Goal: Communication & Community: Answer question/provide support

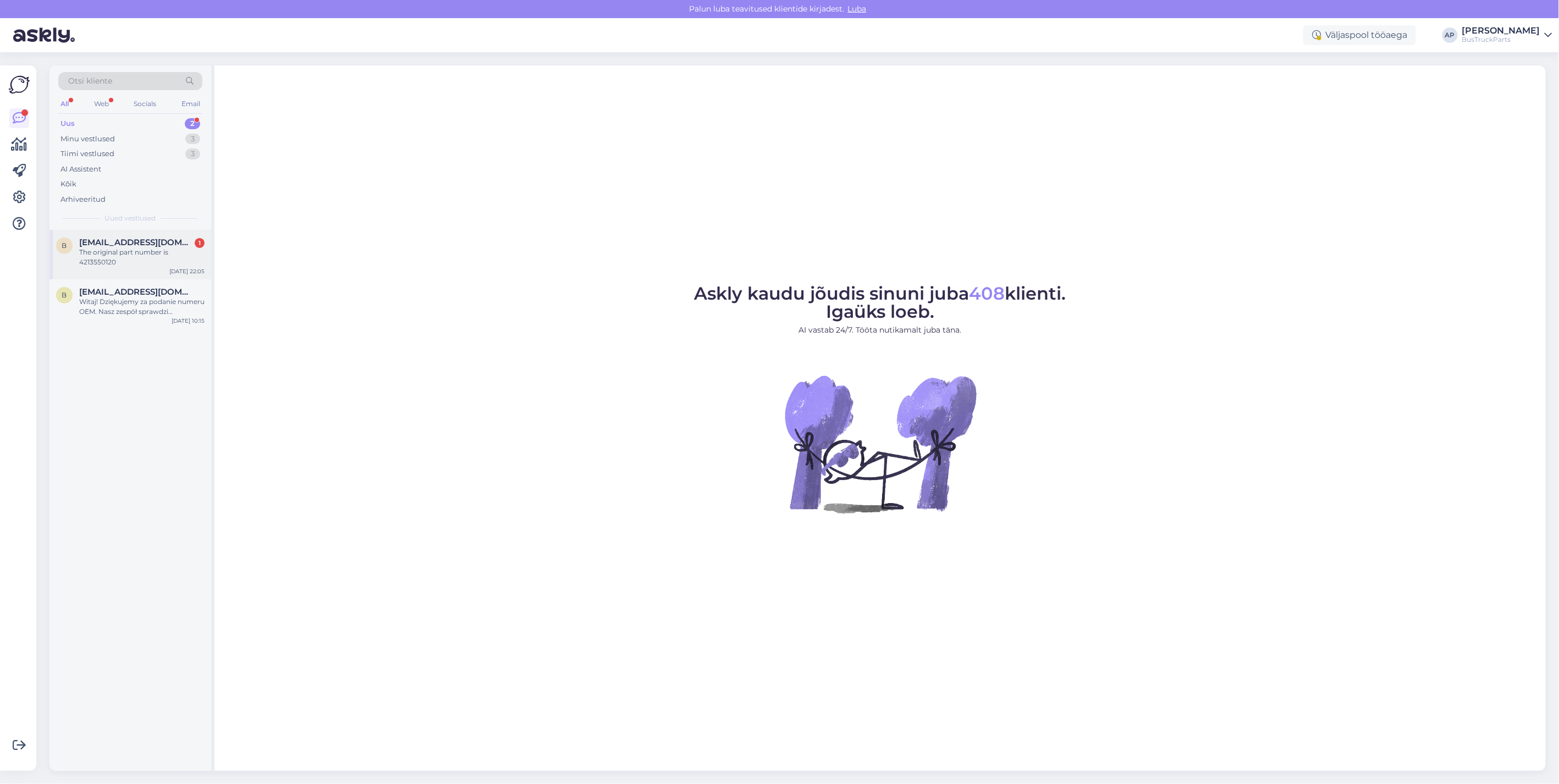
click at [112, 248] on div "The original part number is 4213550120" at bounding box center [141, 258] width 125 height 20
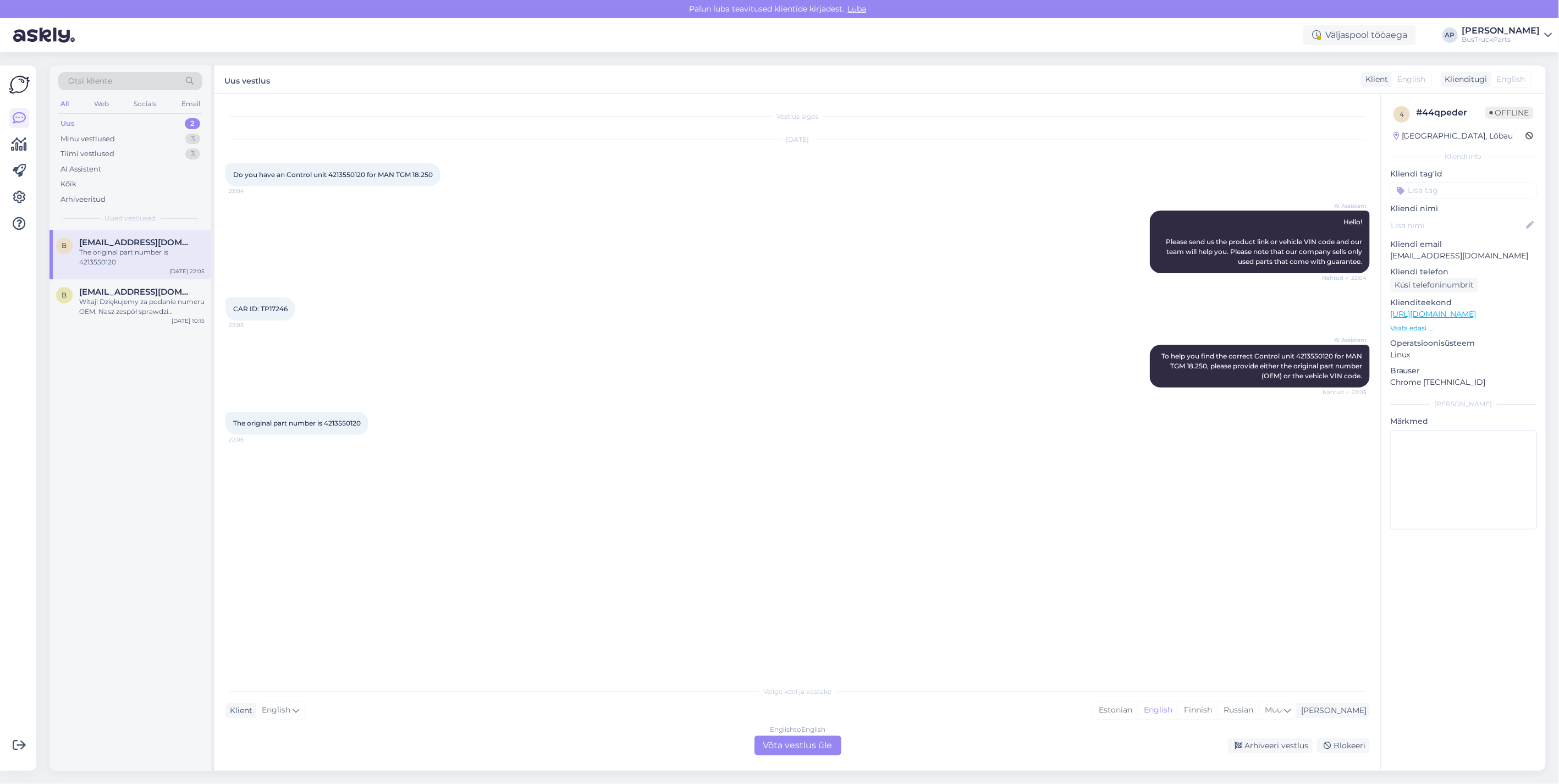
click at [772, 555] on div "English to English Võta vestlus üle" at bounding box center [798, 745] width 86 height 20
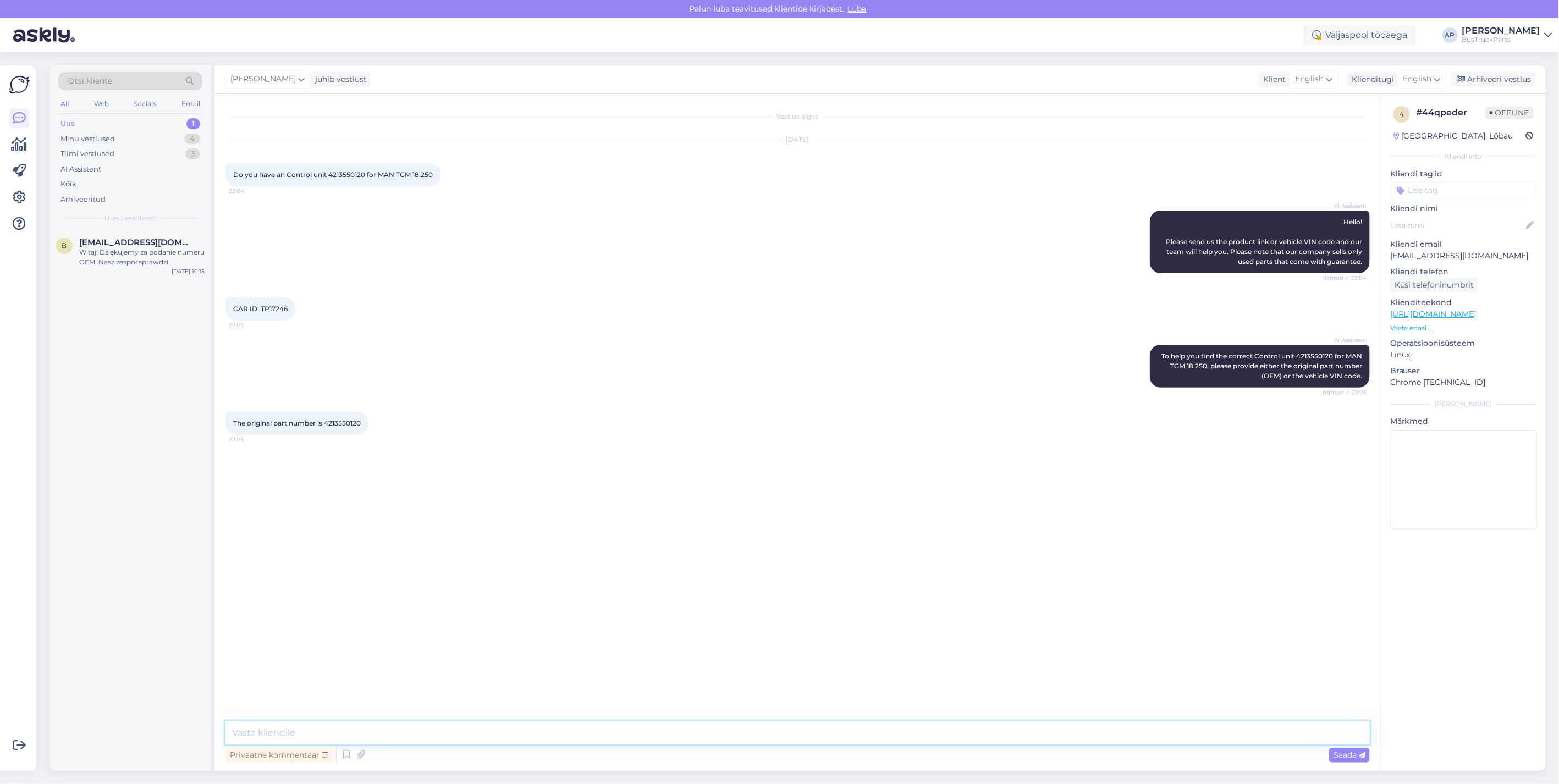
click at [344, 555] on textarea at bounding box center [798, 733] width 1144 height 24
click at [772, 76] on div "English" at bounding box center [1421, 79] width 50 height 18
click at [772, 204] on link "Estonian" at bounding box center [1397, 207] width 121 height 18
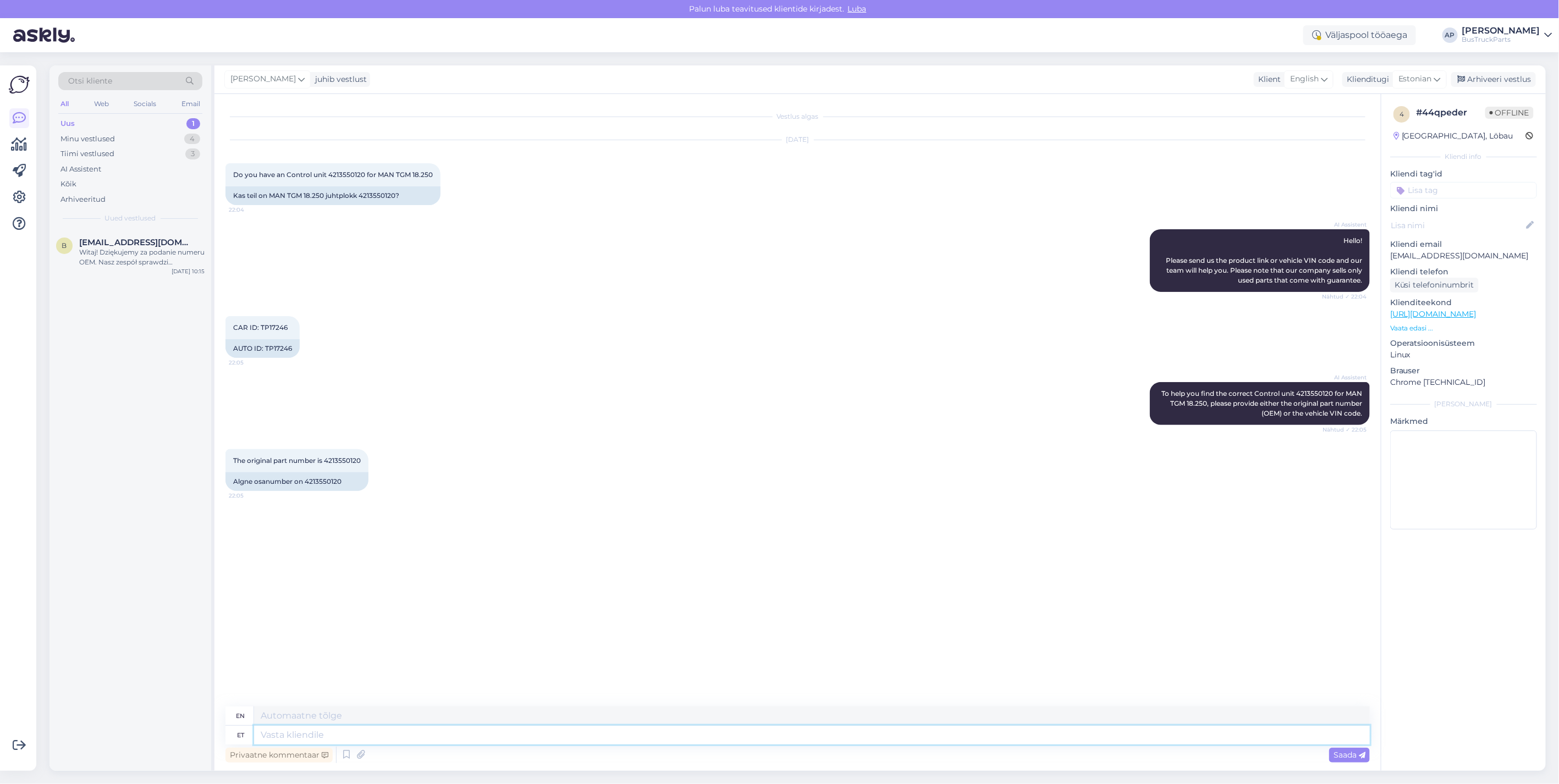
click at [342, 555] on textarea at bounding box center [812, 735] width 1116 height 18
type textarea "tere"
type textarea "hello"
type textarea "tere."
type textarea "hello."
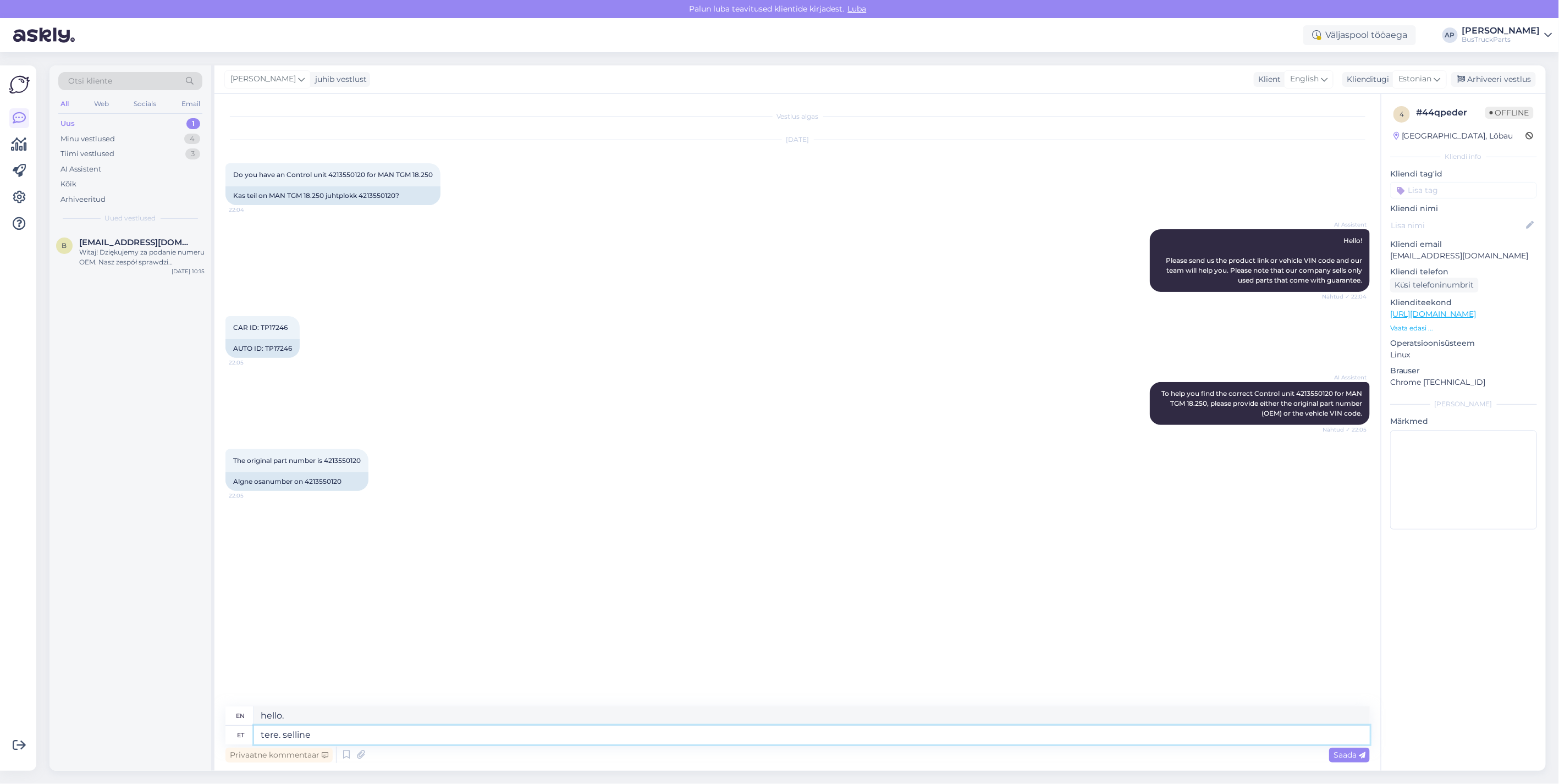
type textarea "tere. selline"
type textarea "hello. like this"
type textarea "tere. selline juhtplokk o"
type textarea "hello. such a control unit"
type textarea "tere. selline juhtplokk on"
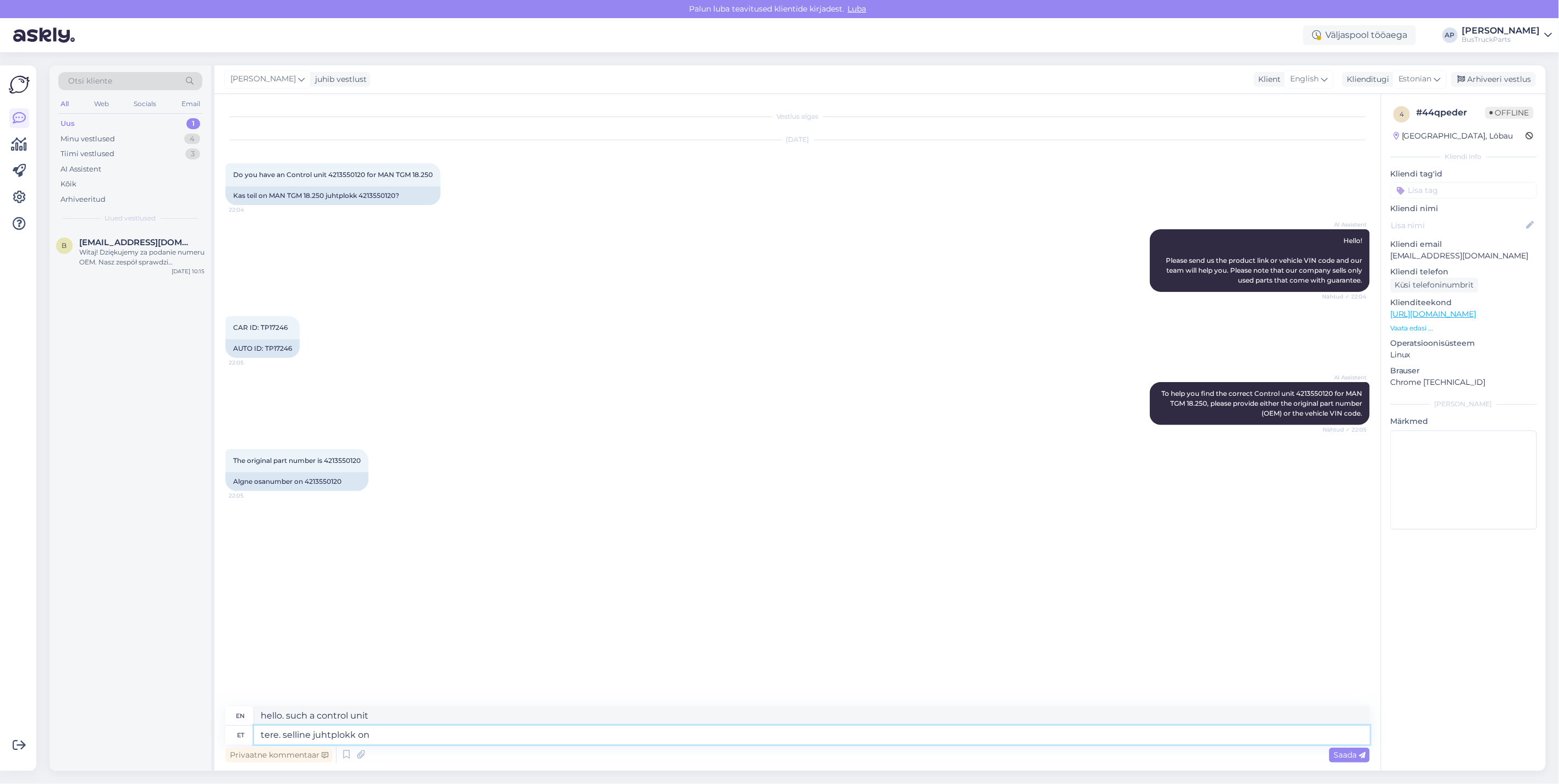
type textarea "Hello. This is the control unit."
type textarea "tere. selline juhtplokk on pakkuda"
type textarea "Hello. Such a control unit is available."
type textarea "tere. selline juhtplokk on pakkuda ainult"
type textarea "hello. such a control unit is only available"
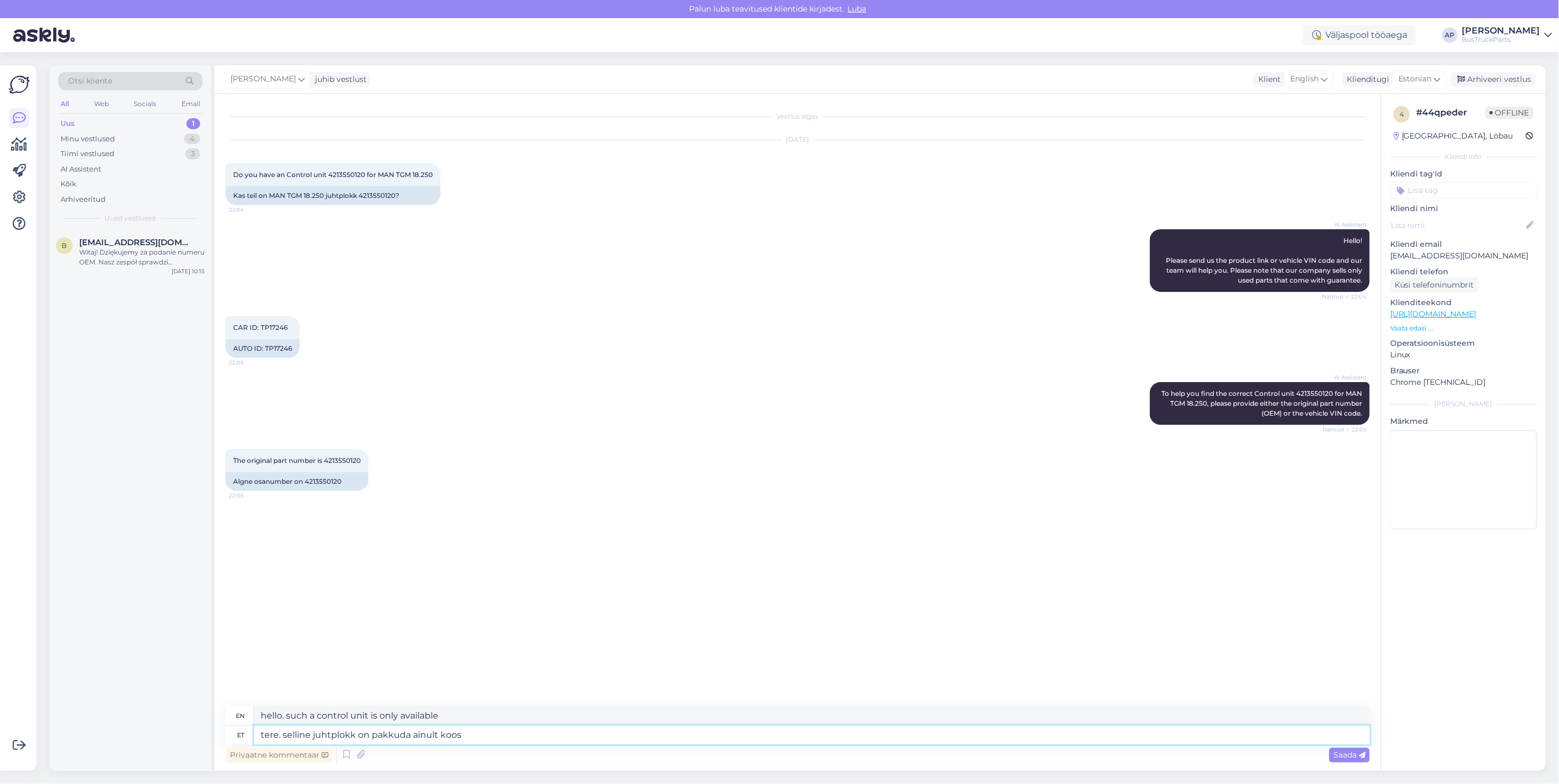
type textarea "tere. selline juhtplokk on pakkuda ainult koos"
type textarea "Hello. This control unit is only available with"
type textarea "tere. selline juhtplokk on pakkuda ainult koos käigukastiga"
type textarea "Hello. This control unit is only available with a gearbox."
type textarea "tere. selline juhtplokk on pakkuda ainult koos käigukastiga:"
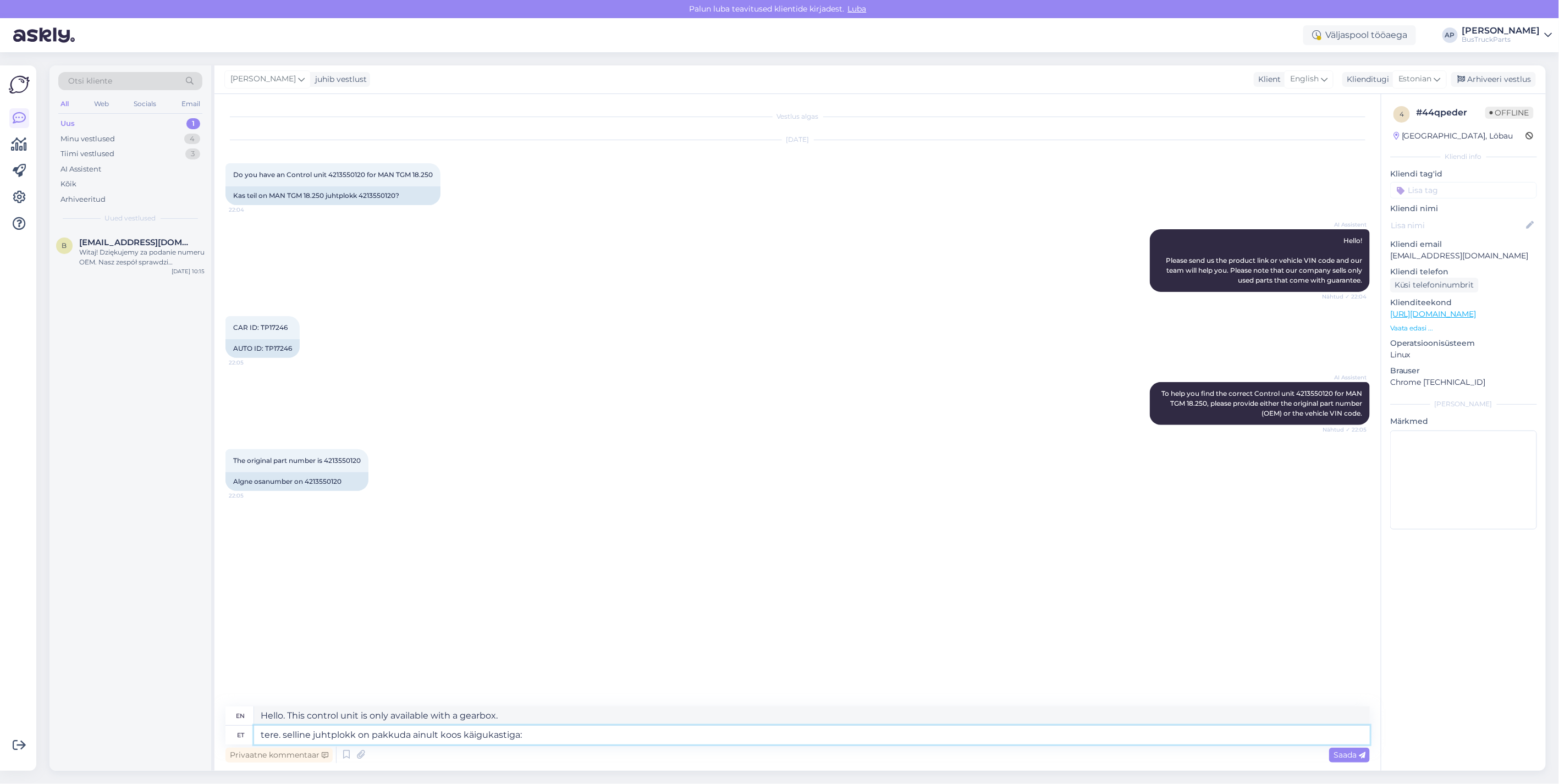
type textarea "Hello. This control unit is only available with a gearbox:"
drag, startPoint x: 1509, startPoint y: 254, endPoint x: 1382, endPoint y: 260, distance: 127.1
click at [772, 260] on div "4 # 44qpeder Offline [GEOGRAPHIC_DATA], Löbau Kliendi info Kliendi tag'id Klien…" at bounding box center [1463, 320] width 165 height 452
drag, startPoint x: 1382, startPoint y: 260, endPoint x: 1409, endPoint y: 260, distance: 27.0
copy p "[EMAIL_ADDRESS][DOMAIN_NAME]"
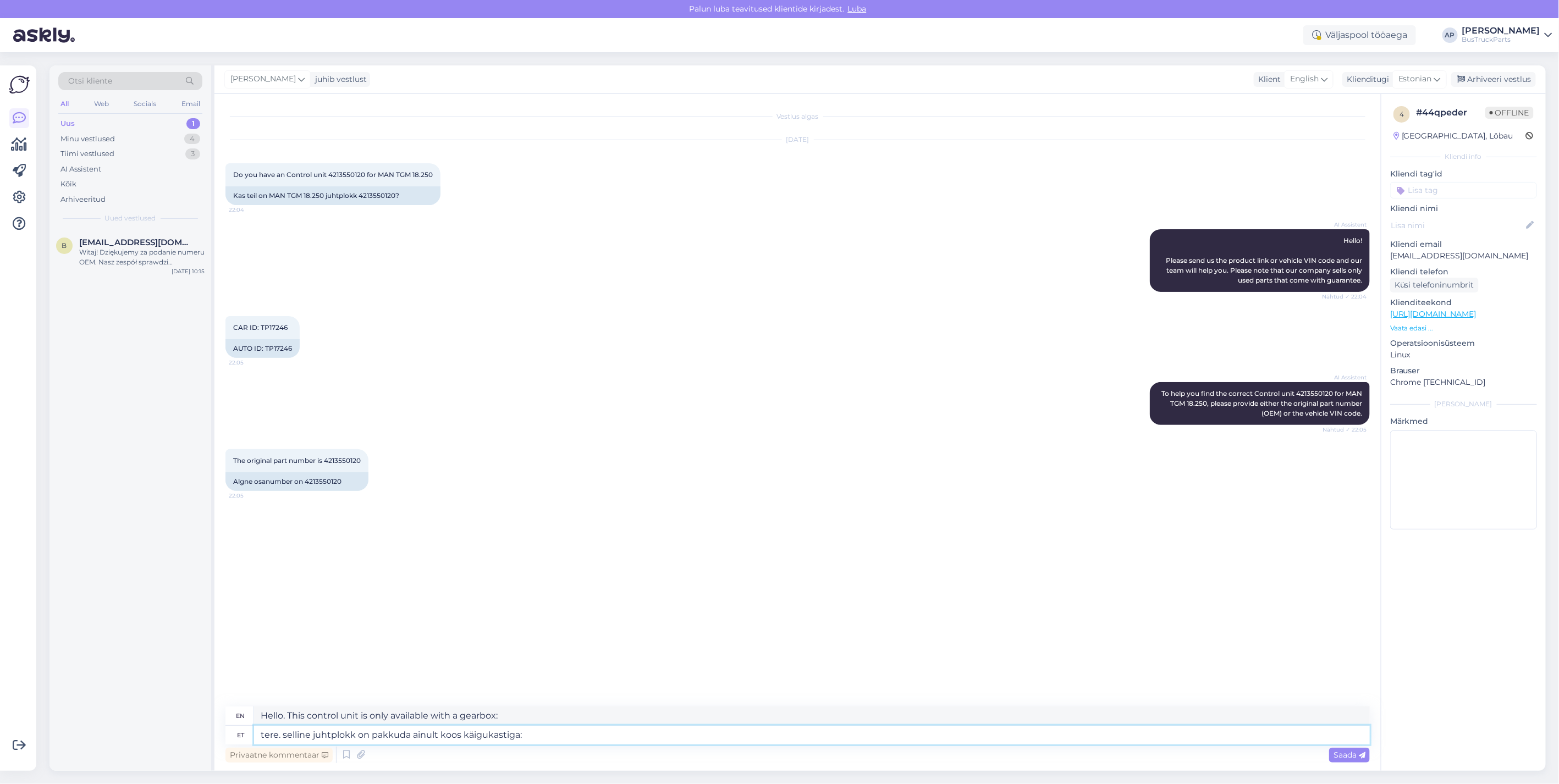
click at [567, 555] on textarea "tere. selline juhtplokk on pakkuda ainult koos käigukastiga:" at bounding box center [812, 735] width 1116 height 18
paste textarea "[URL][DOMAIN_NAME]"
type textarea "tere. selline juhtplokk on pakkuda ainult koos käigukastiga: [URL][DOMAIN_NAME]"
type textarea "Hello. This control unit is only available with a gearbox: [URL][DOMAIN_NAME]"
type textarea "tere. selline juhtplokk on pakkuda ainult koos käigukastiga: [URL][DOMAIN_NAME]"
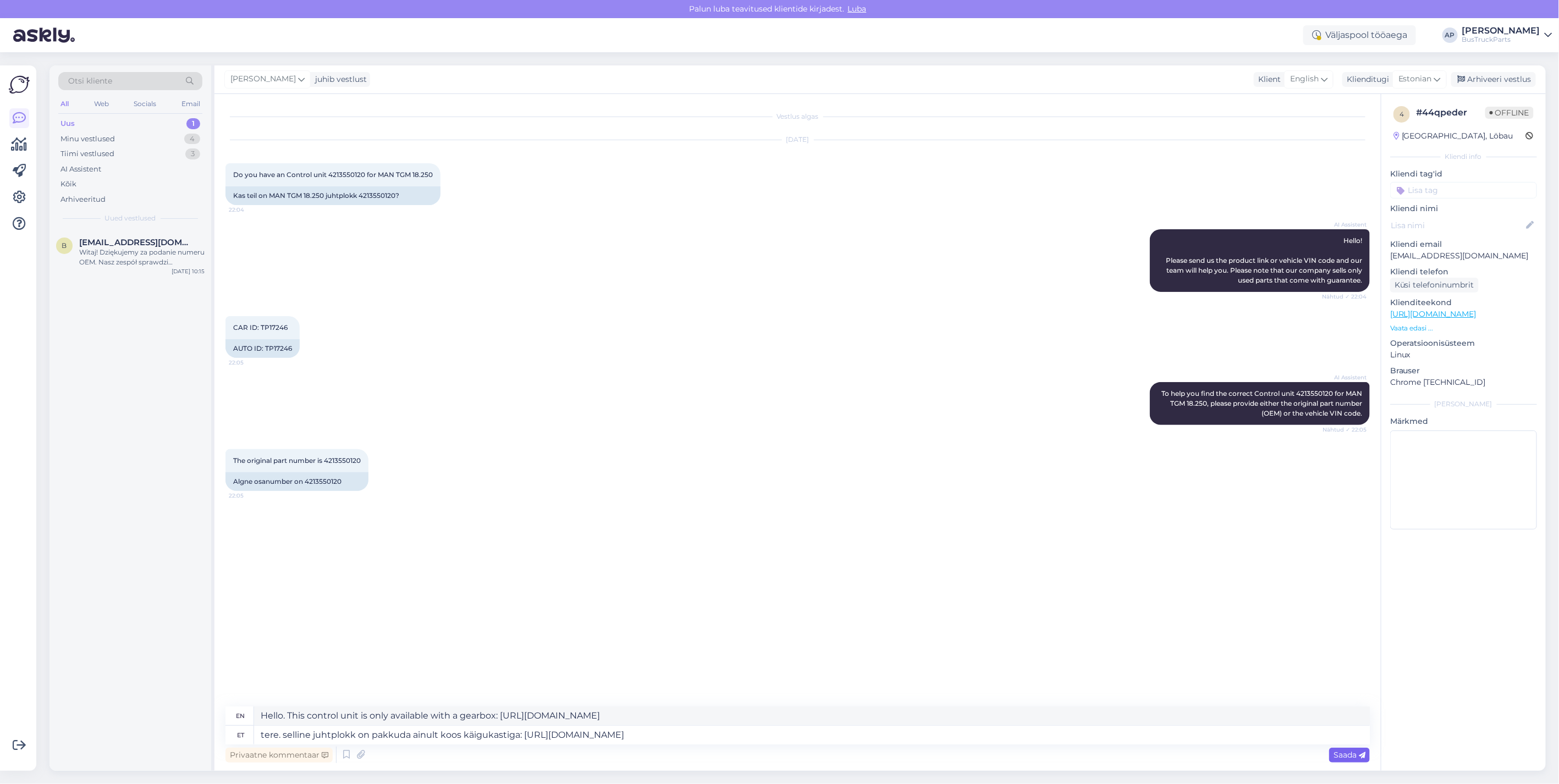
click at [772, 555] on span "Saada" at bounding box center [1349, 755] width 32 height 10
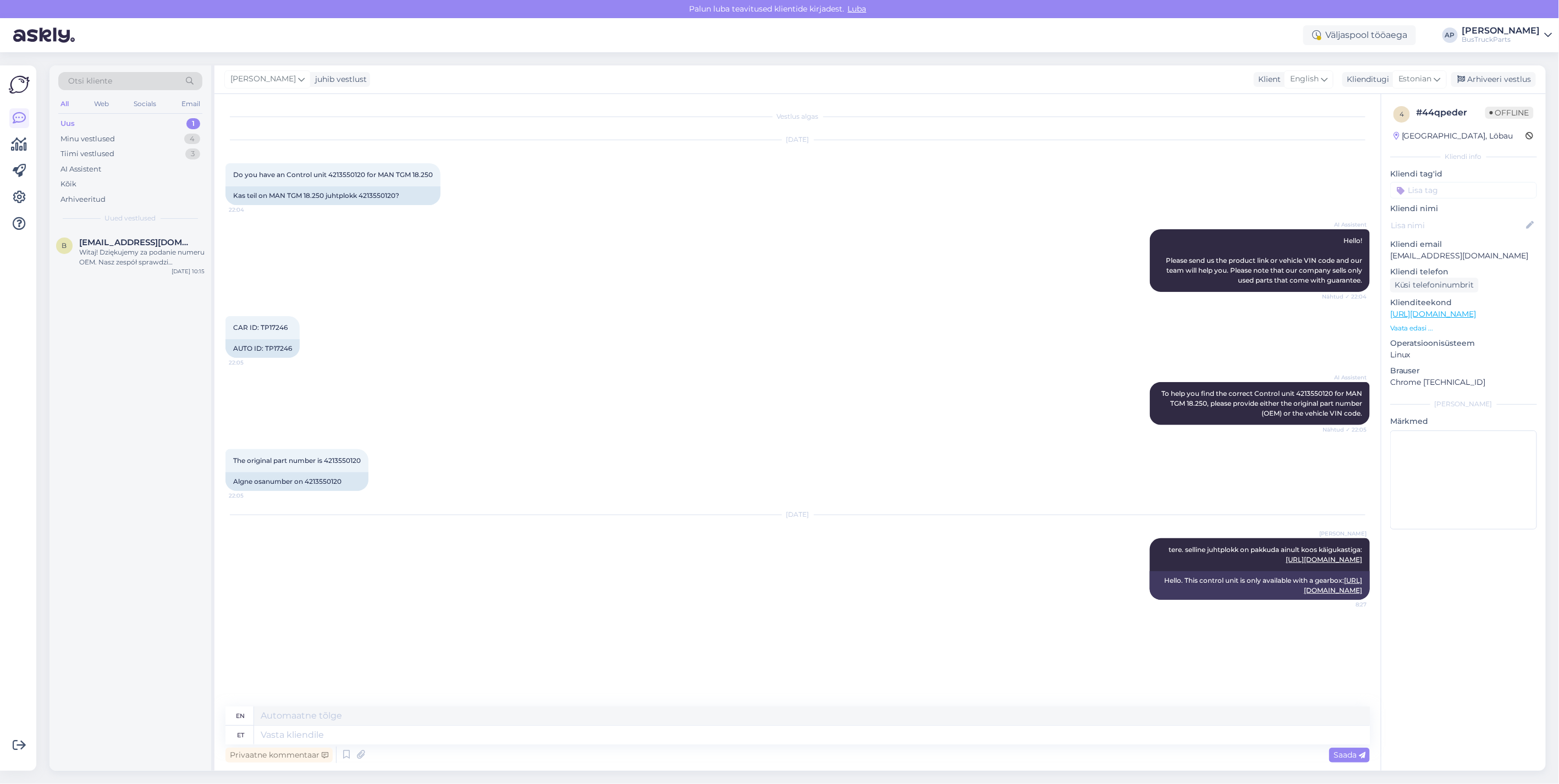
drag, startPoint x: 92, startPoint y: 122, endPoint x: 112, endPoint y: 121, distance: 20.0
click at [92, 122] on div "Uus 1" at bounding box center [130, 123] width 144 height 15
click at [113, 243] on span "[EMAIL_ADDRESS][DOMAIN_NAME]" at bounding box center [136, 243] width 114 height 10
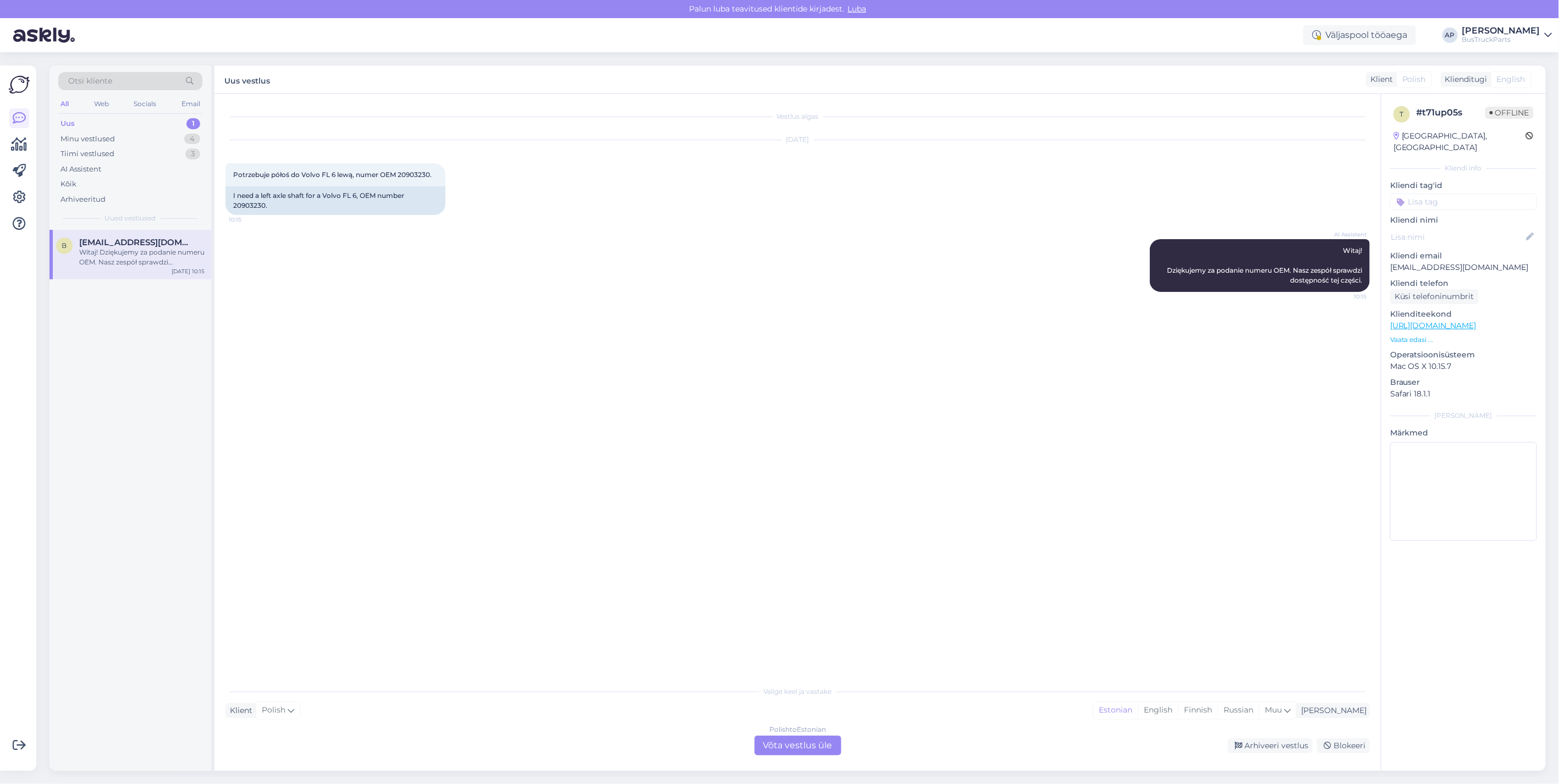
click at [772, 75] on div "Klienditugi" at bounding box center [1464, 80] width 47 height 12
click at [772, 555] on div "Polish to Estonian Võta vestlus üle" at bounding box center [798, 745] width 86 height 20
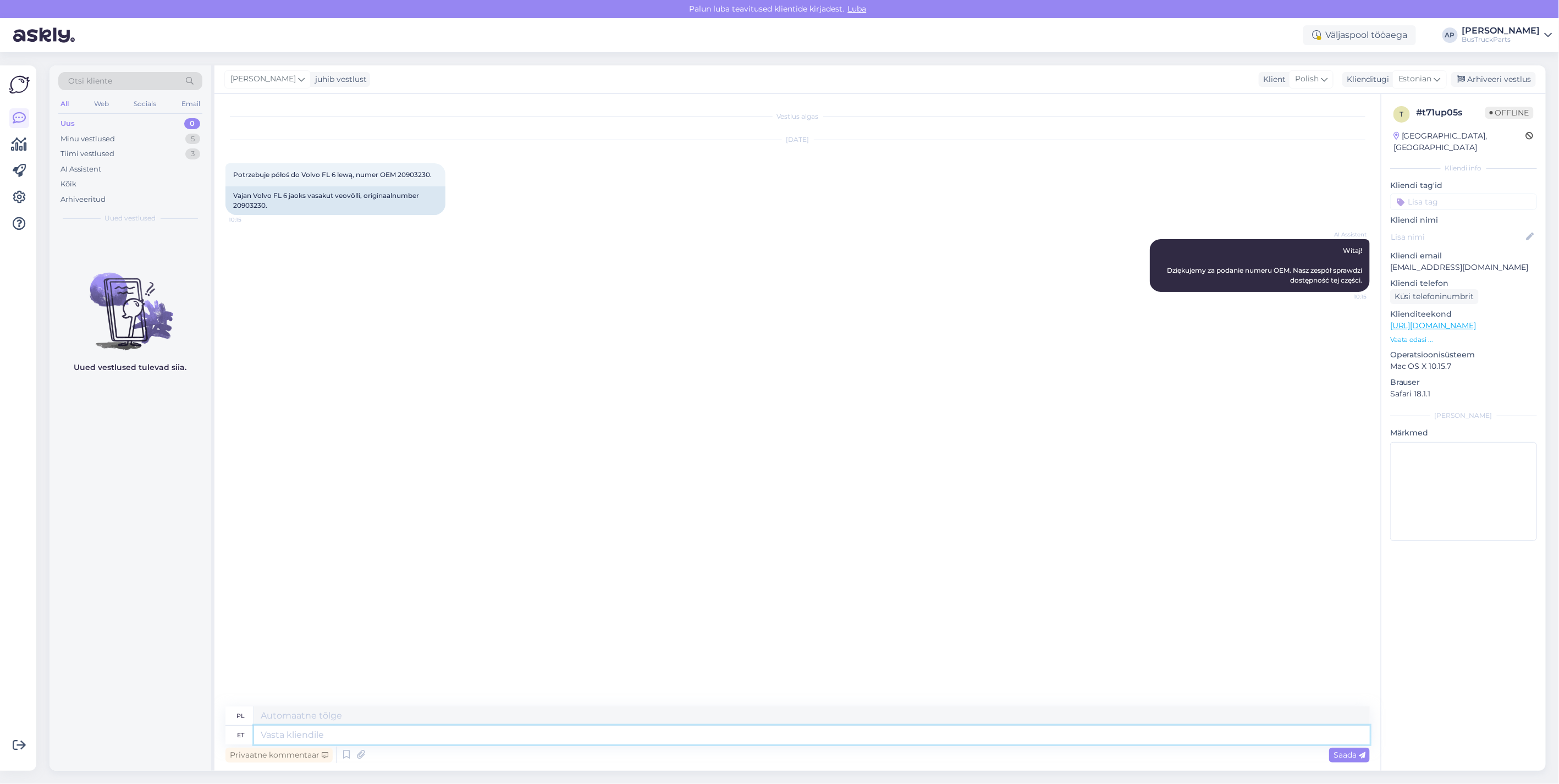
click at [374, 555] on textarea at bounding box center [812, 735] width 1116 height 18
type textarea "tere"
type textarea "Witam"
type textarea "tere."
type textarea "Witam."
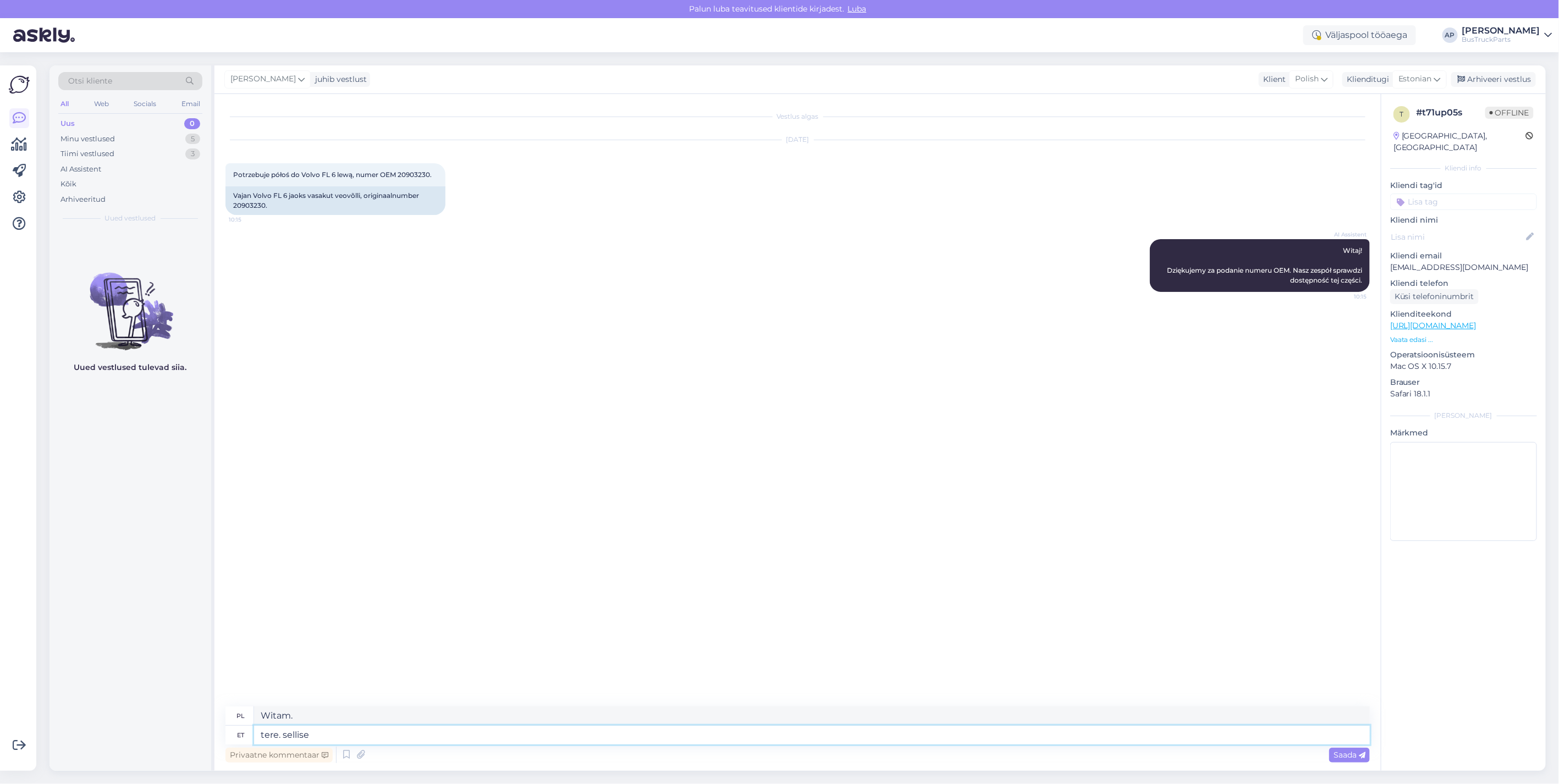
type textarea "tere. sellise"
type textarea "Cześć. Taki"
type textarea "tere. sellise nuymb"
type textarea "Cześć. Taki nuymb"
type textarea "tere. sellise nu"
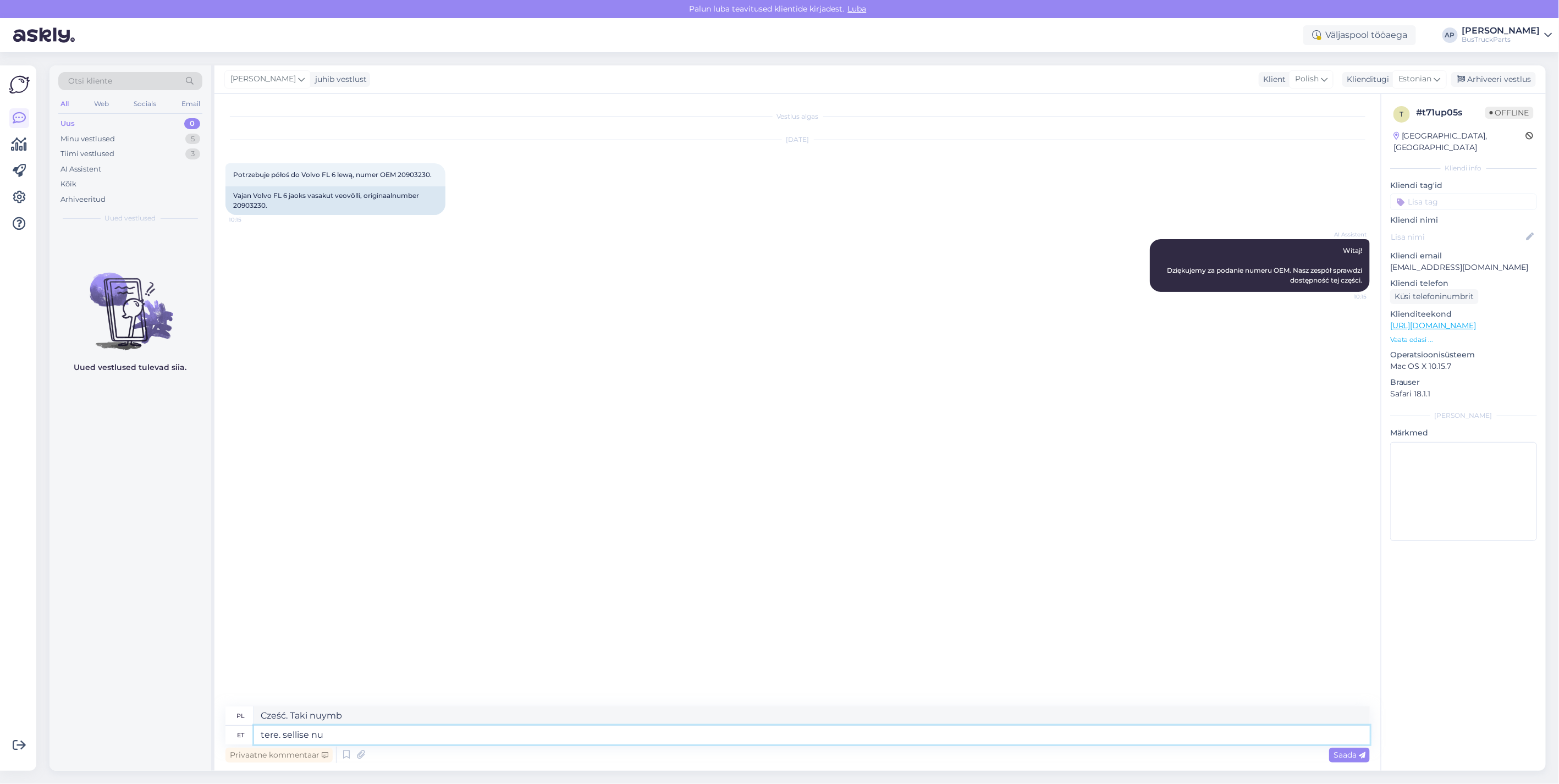
type textarea "Cześć. Podoba mi się to"
type textarea "tere. sellise numbriga"
type textarea "Cześć. Z tym numerem"
type textarea "tere. sellise numbriga pooltelge"
type textarea "Witam. Półoś o tym numerze"
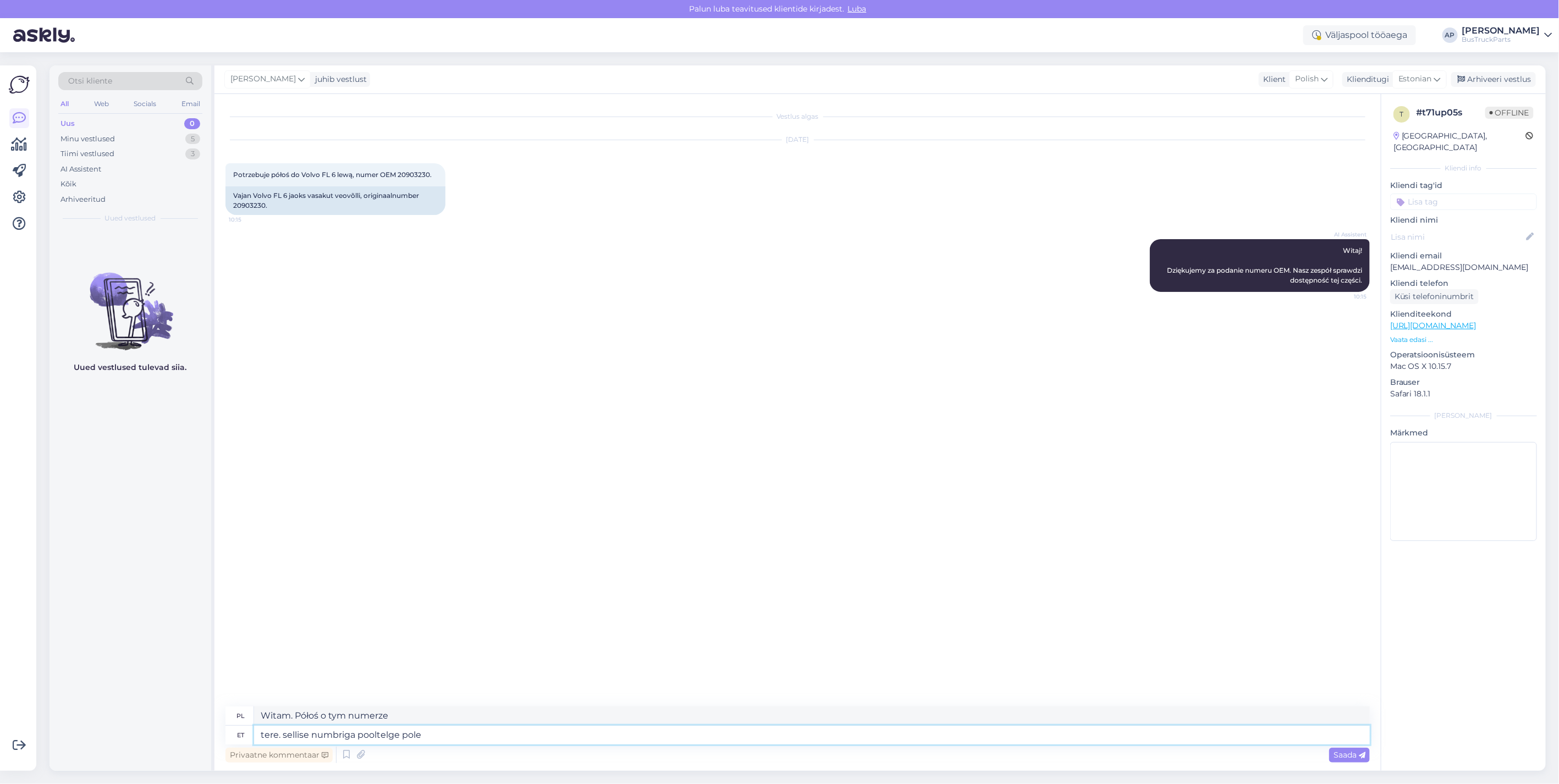
type textarea "tere. sellise numbriga pooltelge pole"
type textarea "Witam. Nie ma półosi o tym numerze."
type textarea "tere. sellise numbriga pooltelge pole pakkuda."
type textarea "Dzień [PERSON_NAME], nie ma półosi o tym numerze."
type textarea "tere. sellise numbriga pooltelge pole pakkuda."
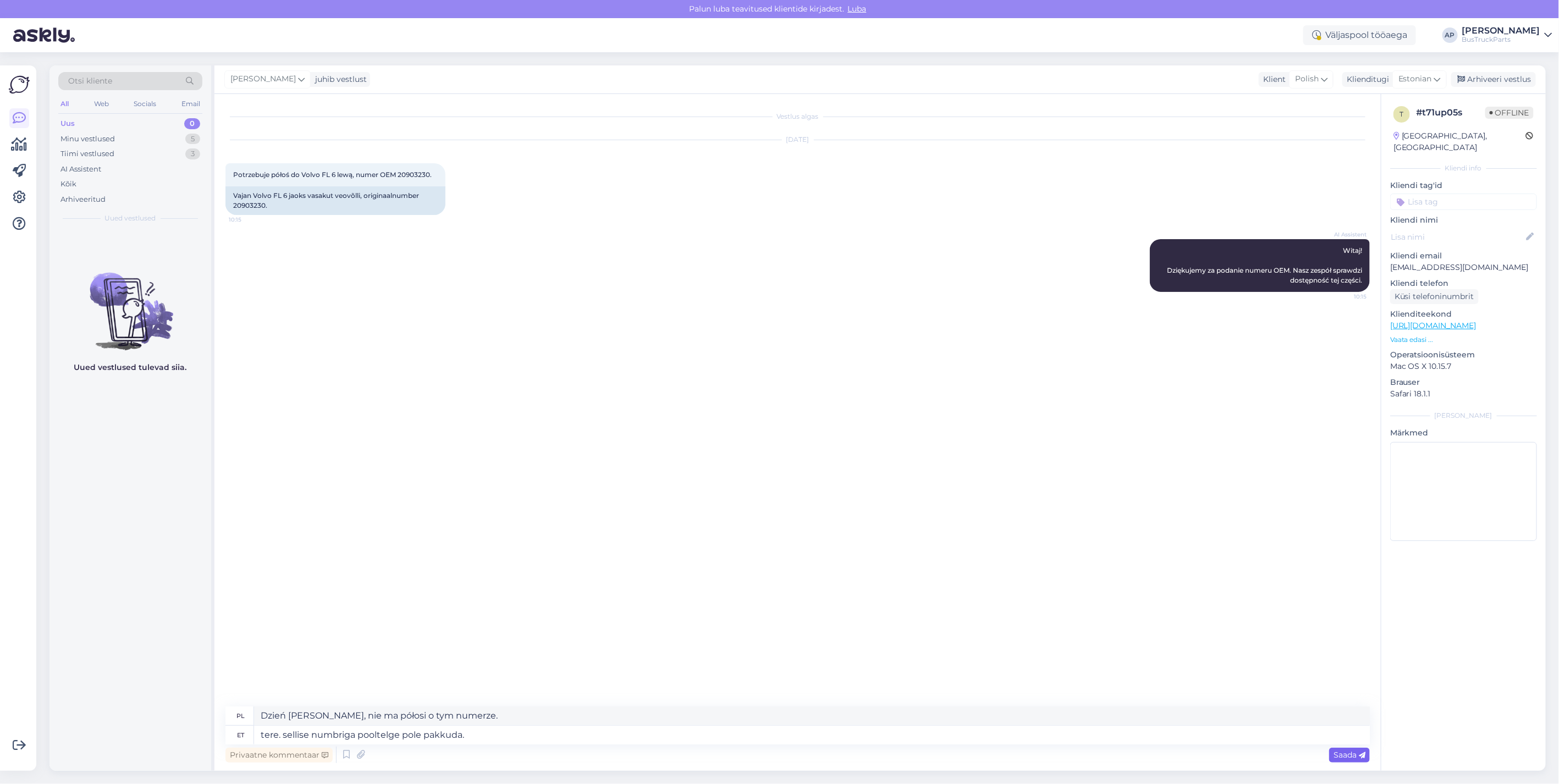
click at [772, 555] on span "Saada" at bounding box center [1349, 755] width 32 height 10
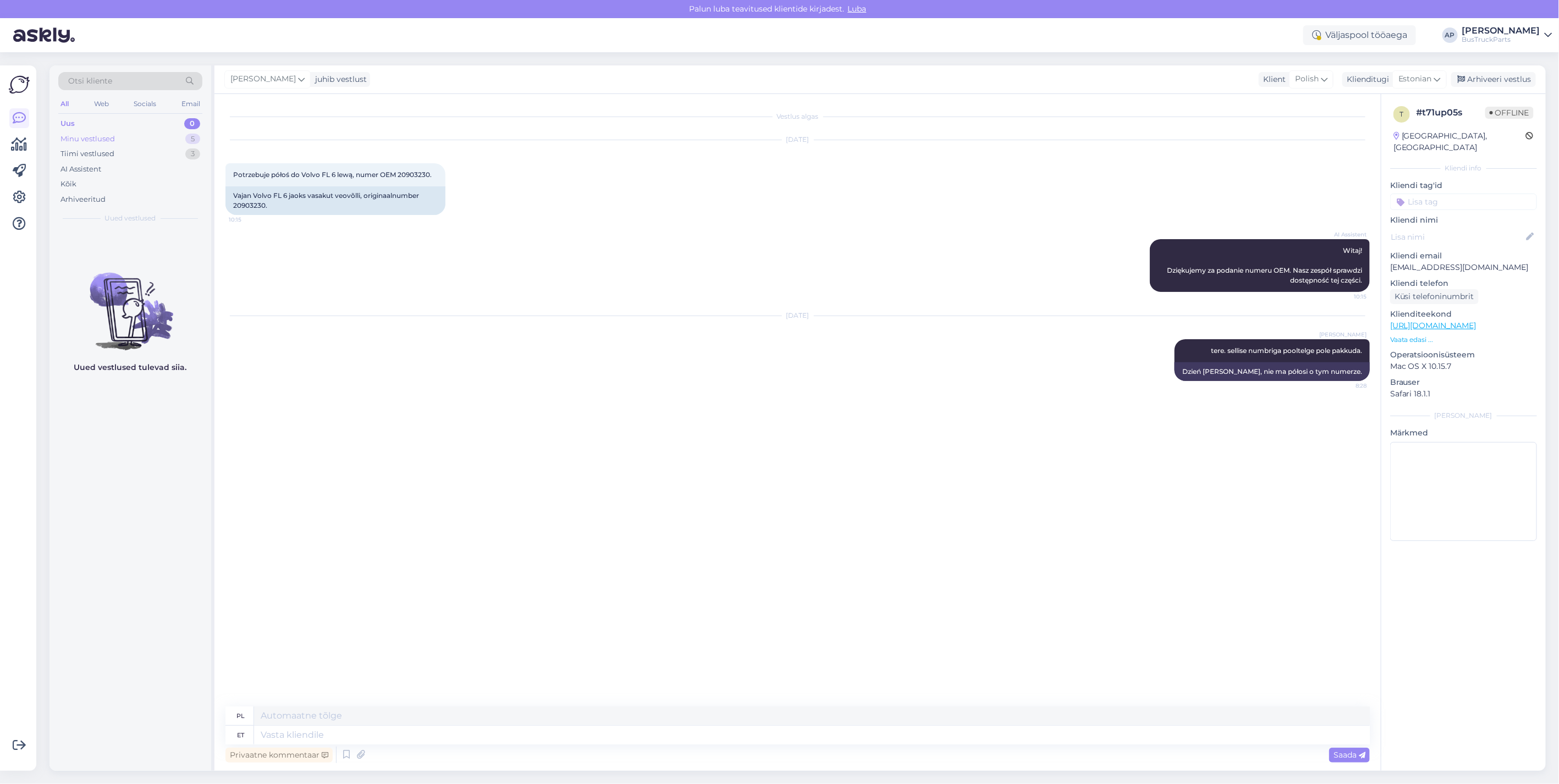
click at [108, 134] on div "Minu vestlused" at bounding box center [87, 139] width 55 height 11
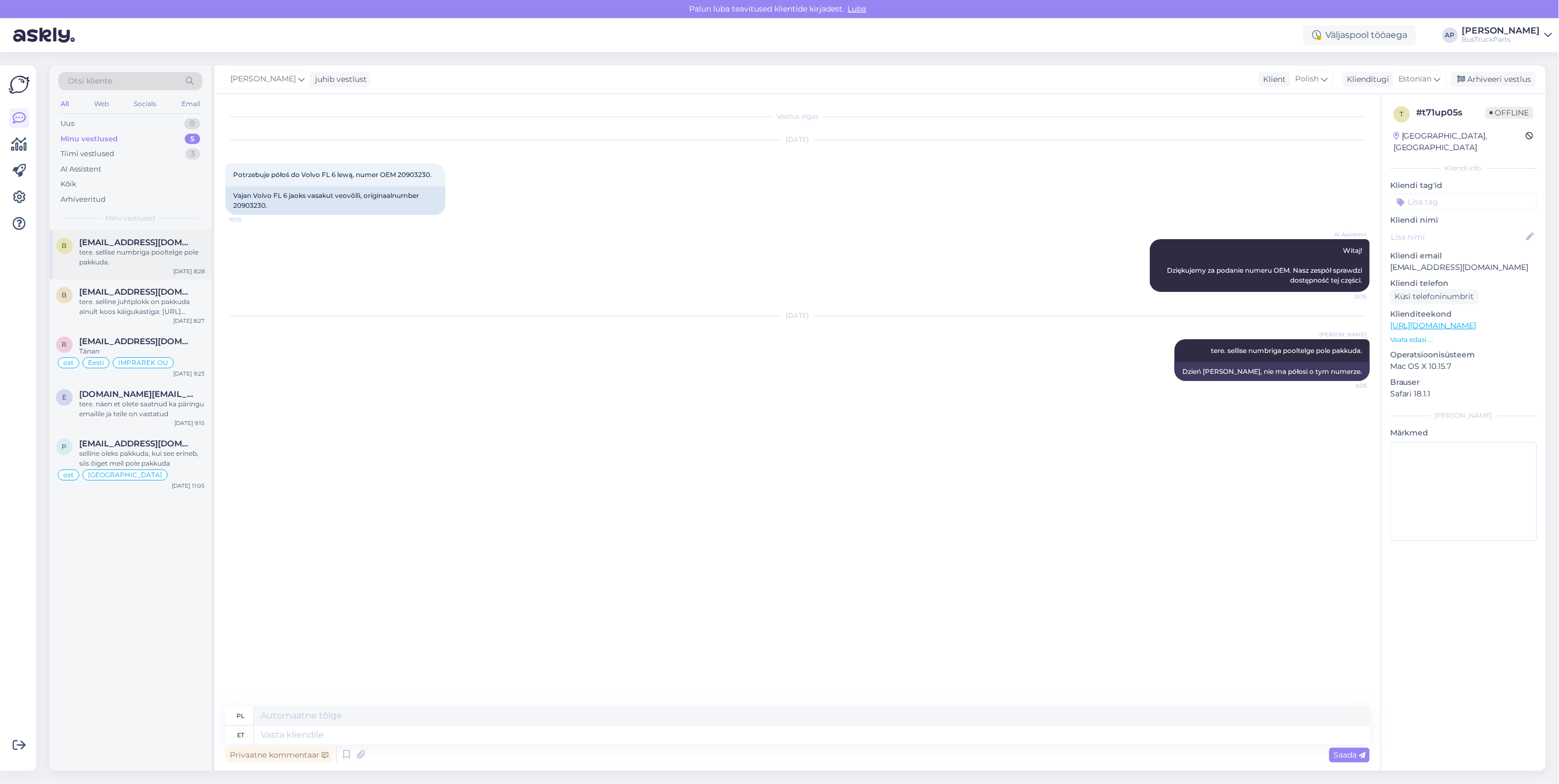
click at [125, 243] on span "[EMAIL_ADDRESS][DOMAIN_NAME]" at bounding box center [136, 243] width 114 height 10
click at [114, 300] on div "tere. selline juhtplokk on pakkuda ainult koos käigukastiga: [URL][DOMAIN_NAME]" at bounding box center [141, 307] width 125 height 20
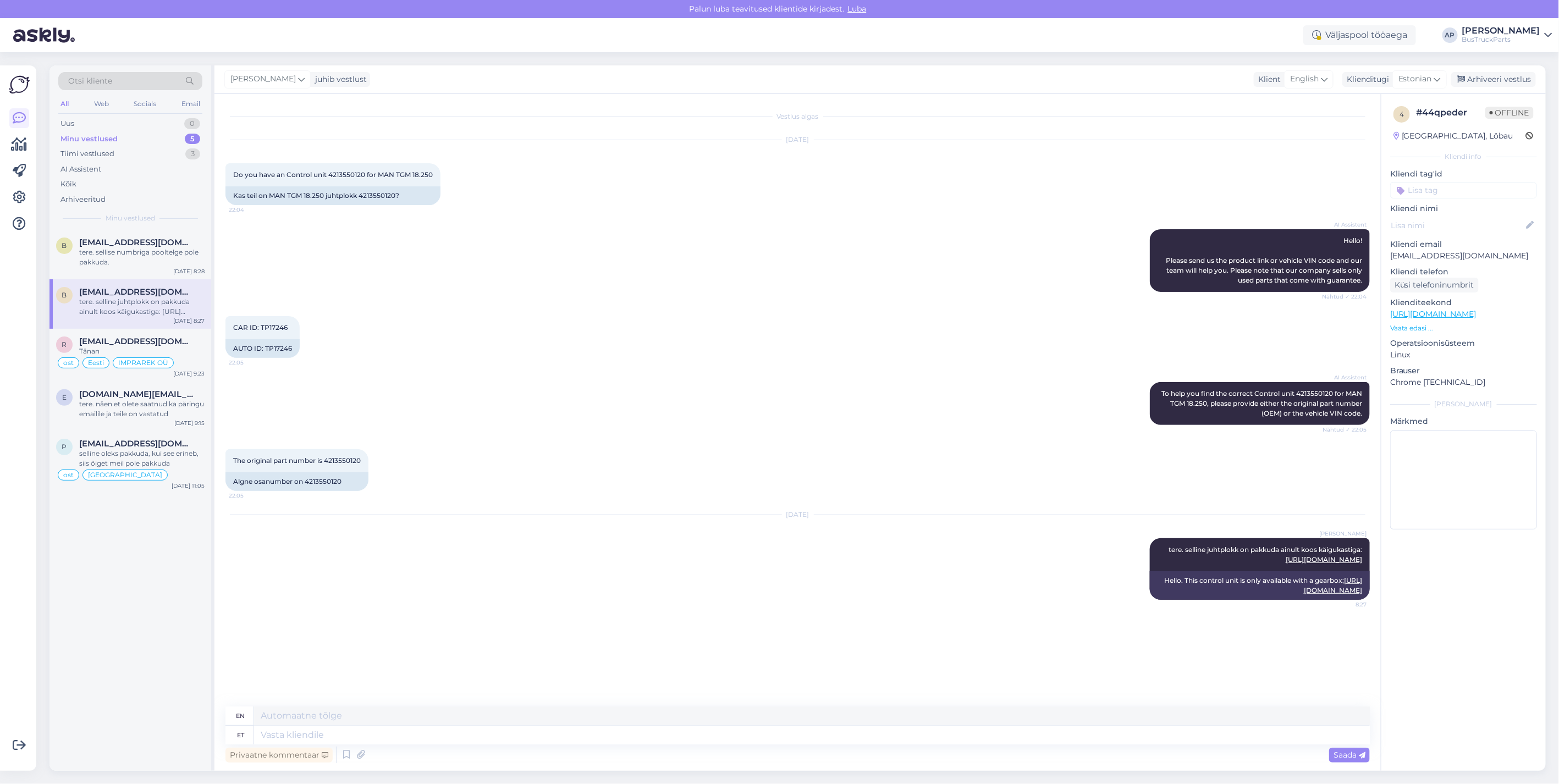
click at [772, 212] on div "[DATE] Do you have an Control unit 4213550120 for MAN TGM 18.250 22:04 Kas teil…" at bounding box center [798, 173] width 1144 height 89
click at [303, 555] on textarea at bounding box center [812, 735] width 1116 height 18
type textarea "17"
type textarea "1724"
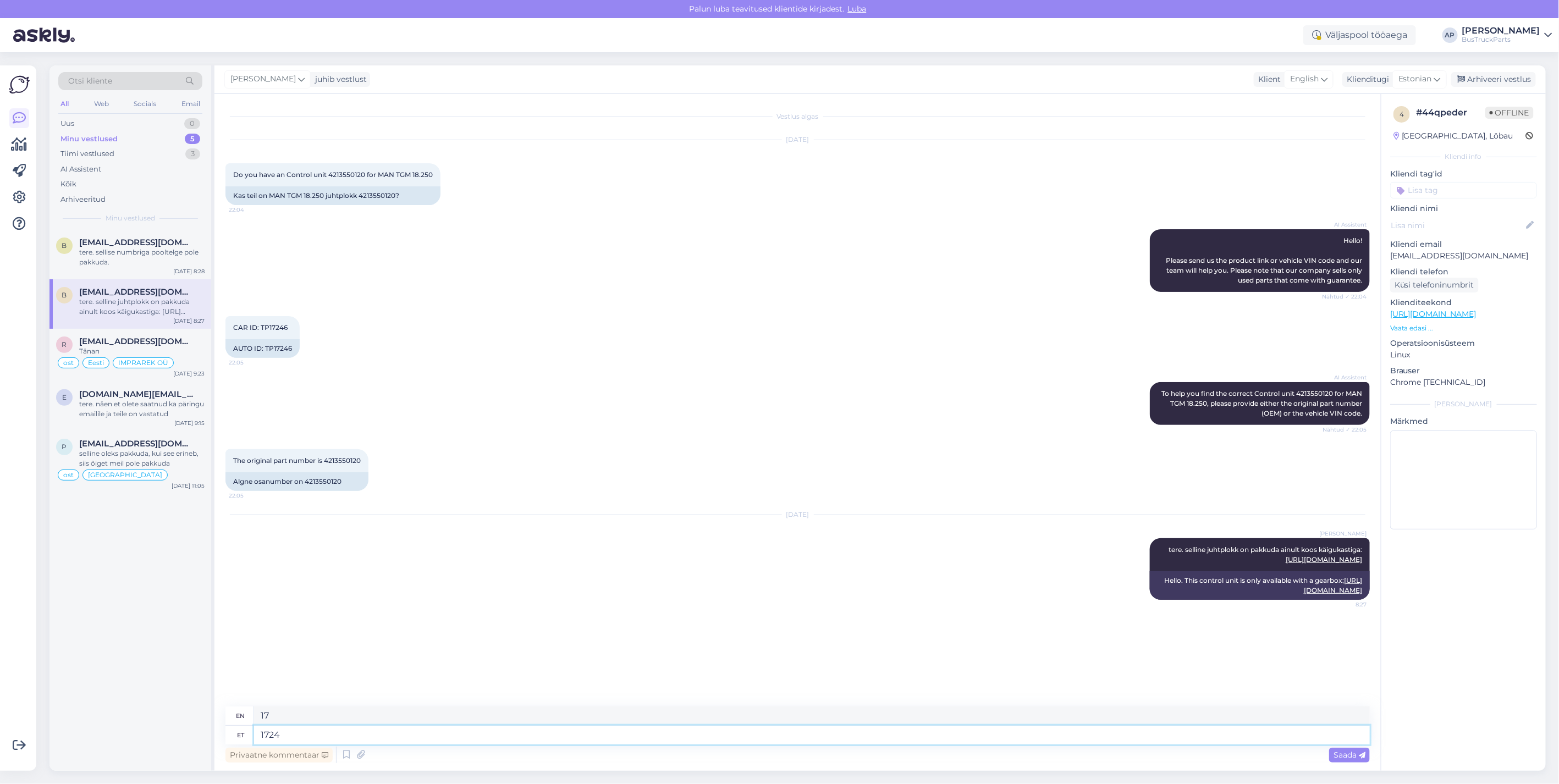
type textarea "172"
type textarea "17246"
type textarea "i17246"
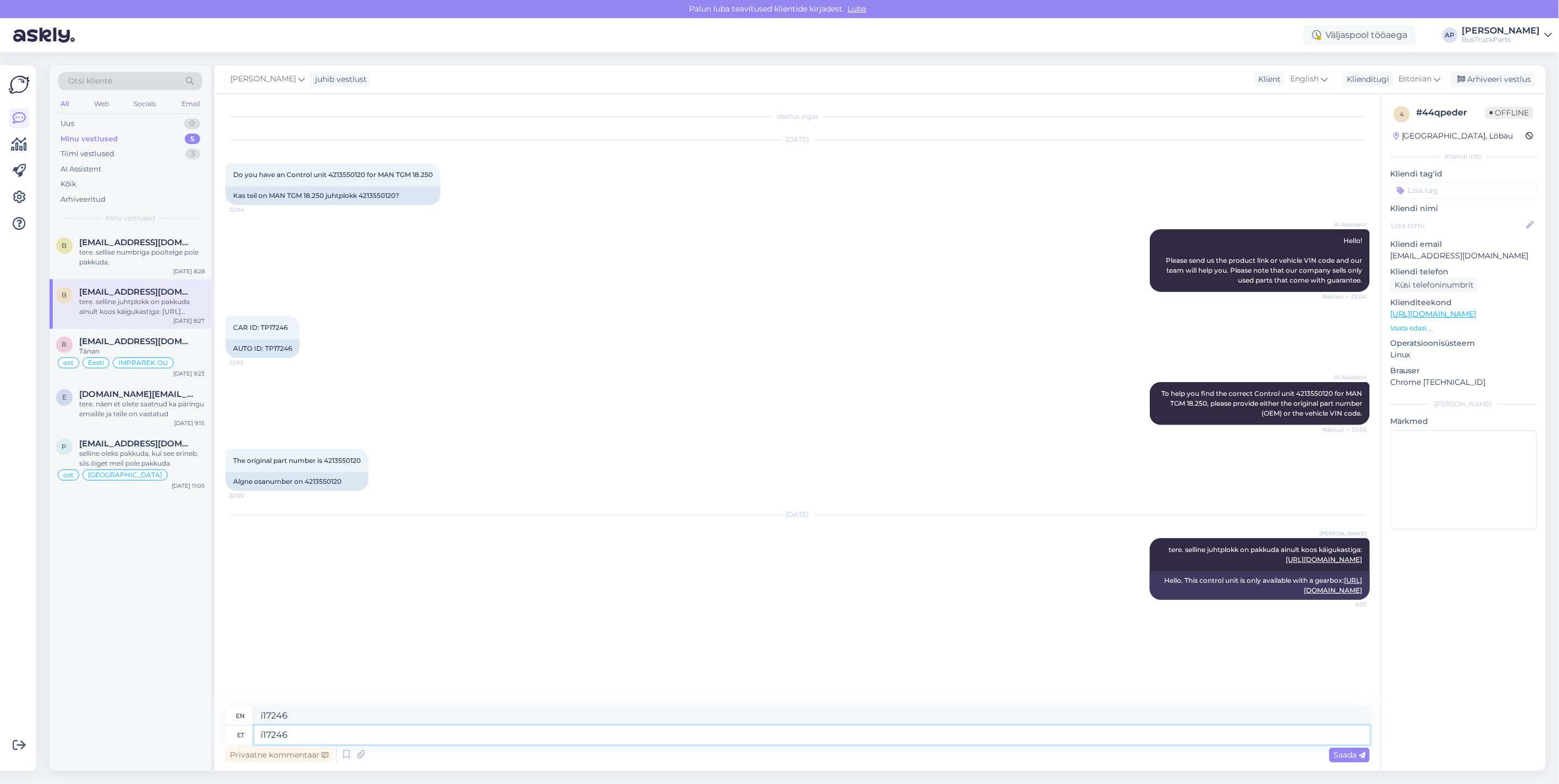
type textarea "id17246"
type textarea "id: 17246"
click at [332, 555] on textarea "id: 17246" at bounding box center [812, 735] width 1116 height 18
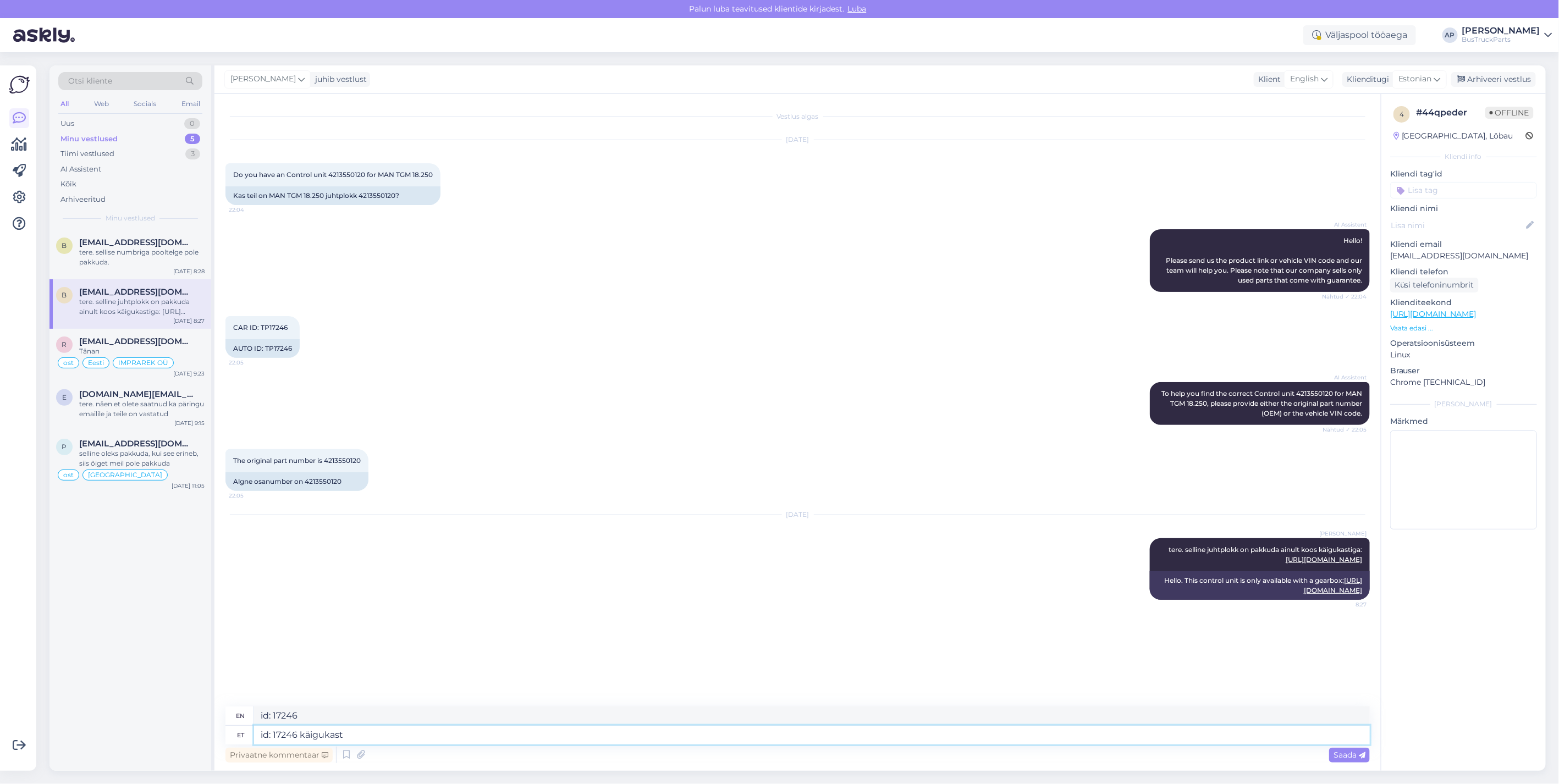
type textarea "id: 17246 käigukast"
type textarea "id: 17246 gearbox"
type textarea "id: 17246 käigukast on"
type textarea "id: 17246 gearbox is"
type textarea "id: 17246 käigukast on juba"
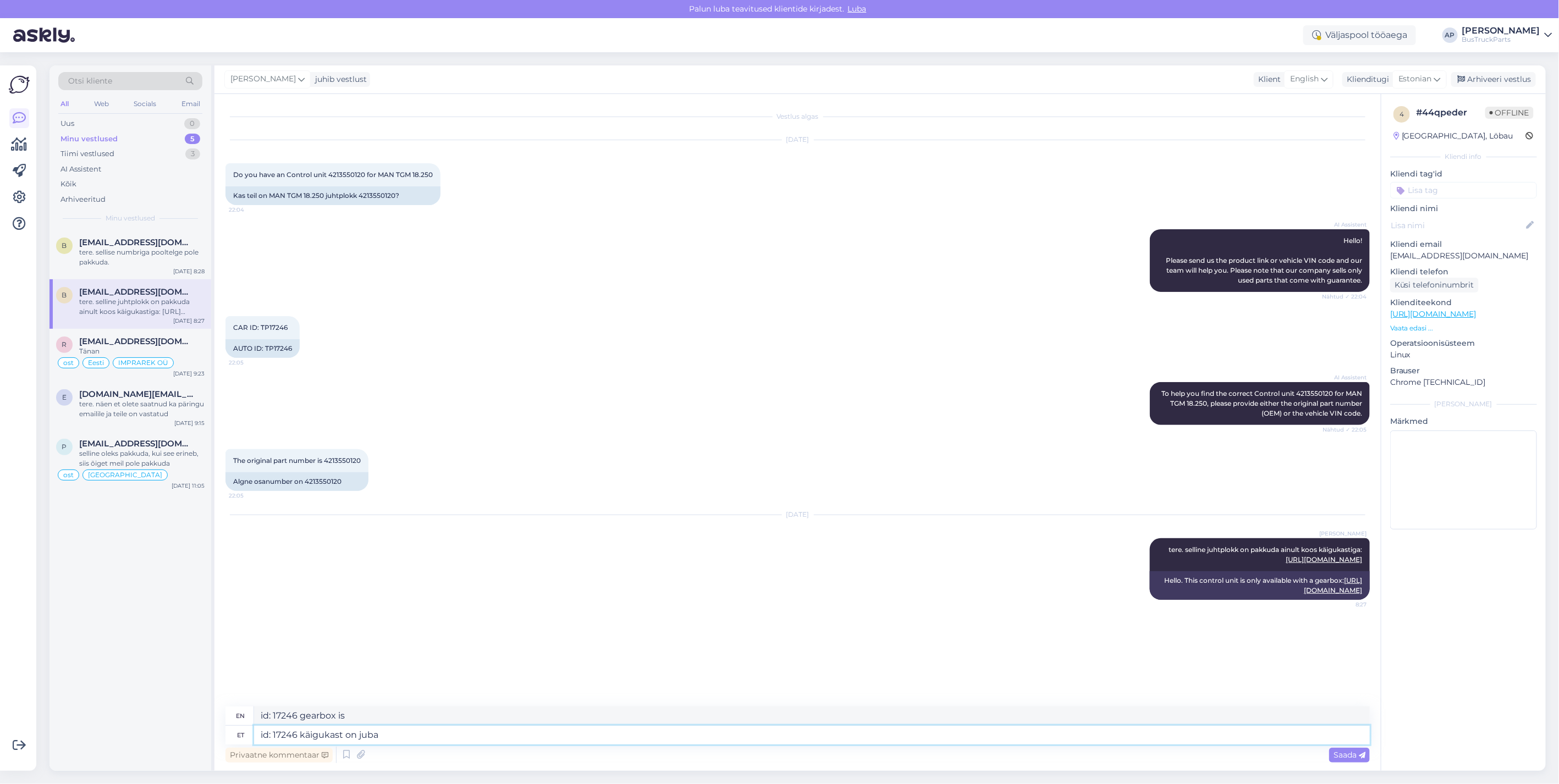
type textarea "id: 17246 gearbox is already"
type textarea "id: 17246 käigukast on juba müüdud"
type textarea "id: 17246 gearbox has already been sold"
type textarea "id: 17246 käigukast on juba müüdud"
click at [772, 555] on span "Saada" at bounding box center [1349, 755] width 32 height 10
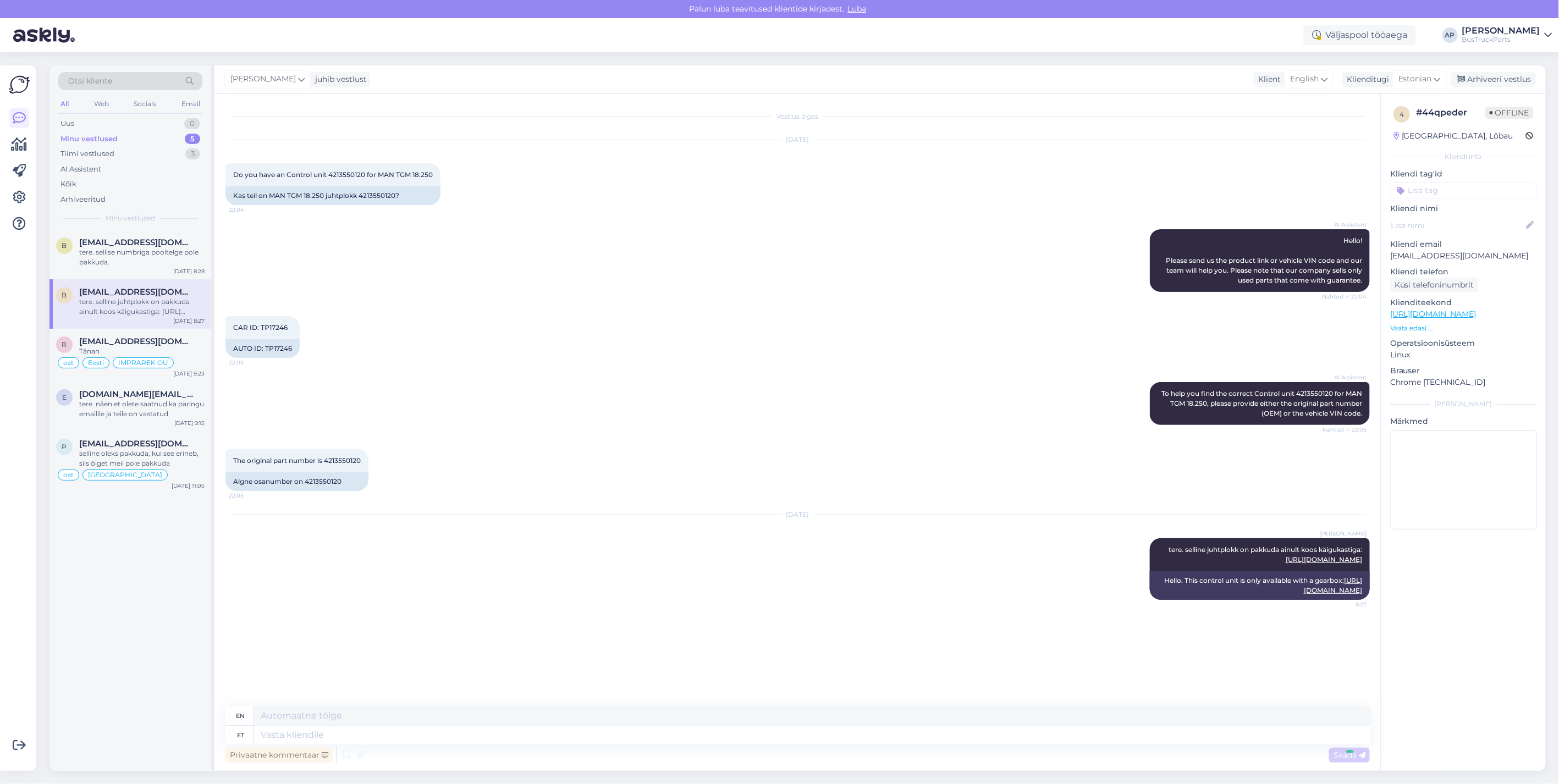
scroll to position [1, 0]
